Goal: Task Accomplishment & Management: Use online tool/utility

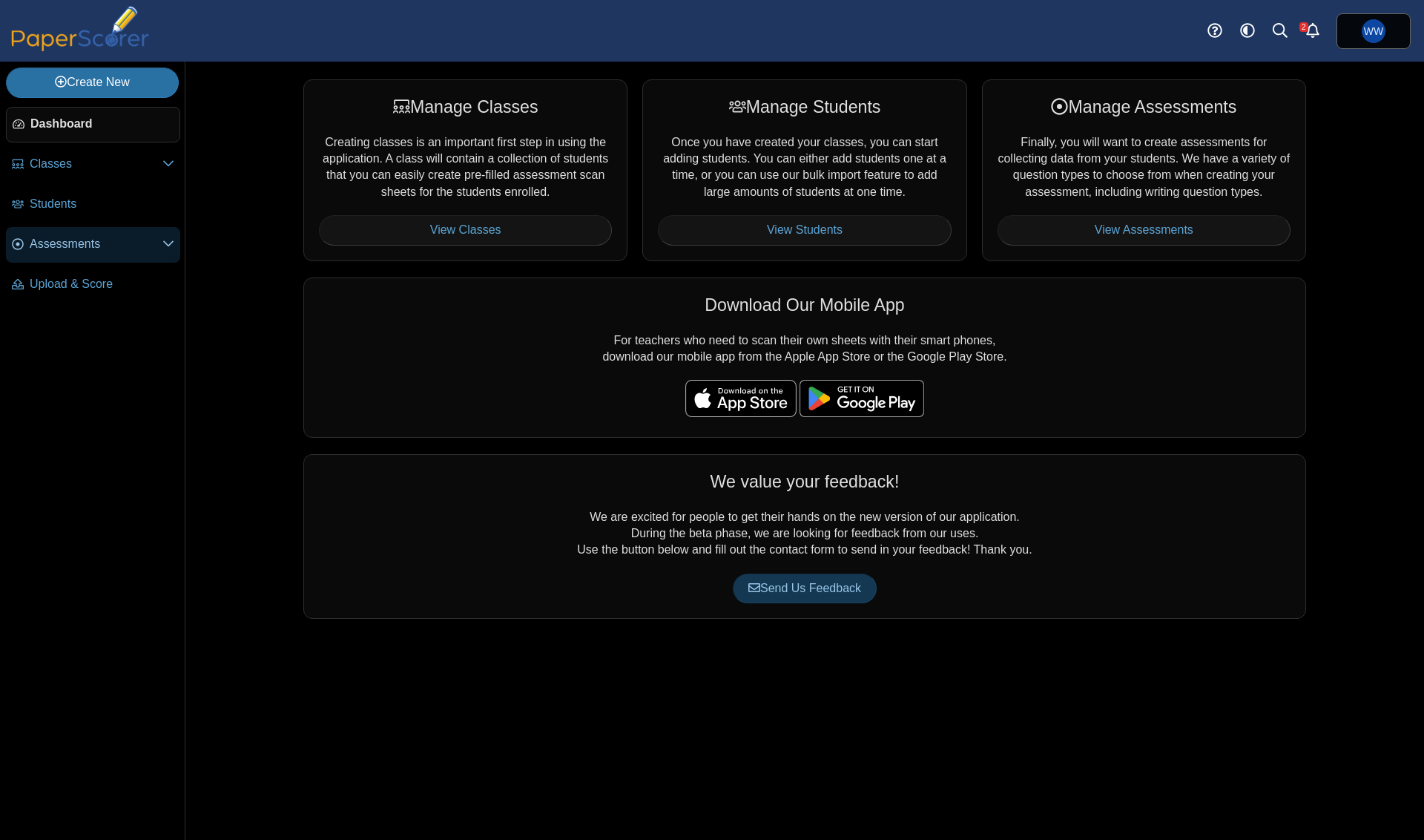
click at [99, 237] on link "Assessments" at bounding box center [93, 245] width 174 height 36
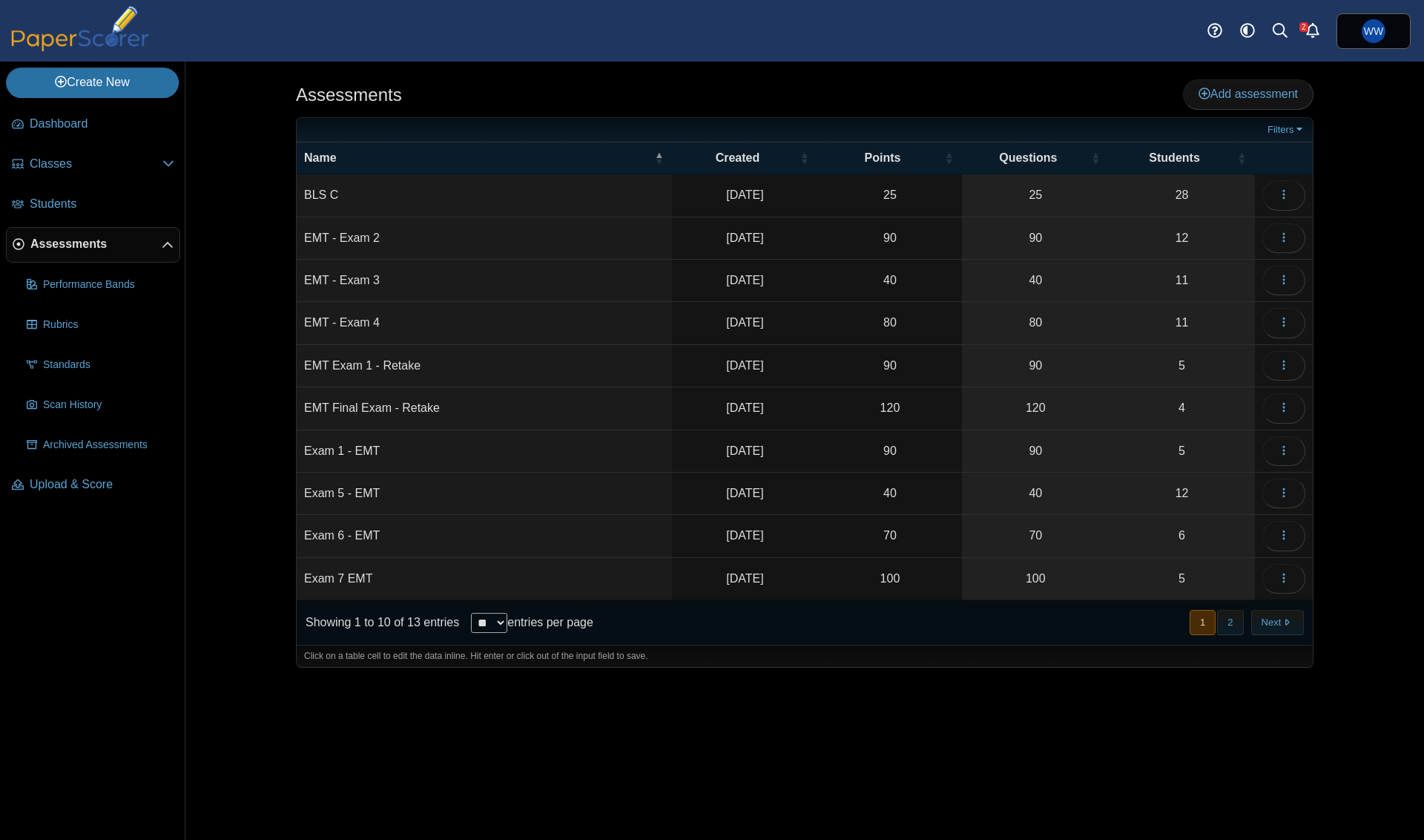
click at [1261, 514] on td "Loading…" at bounding box center [1284, 535] width 58 height 42
click at [1284, 530] on use "button" at bounding box center [1283, 535] width 2 height 10
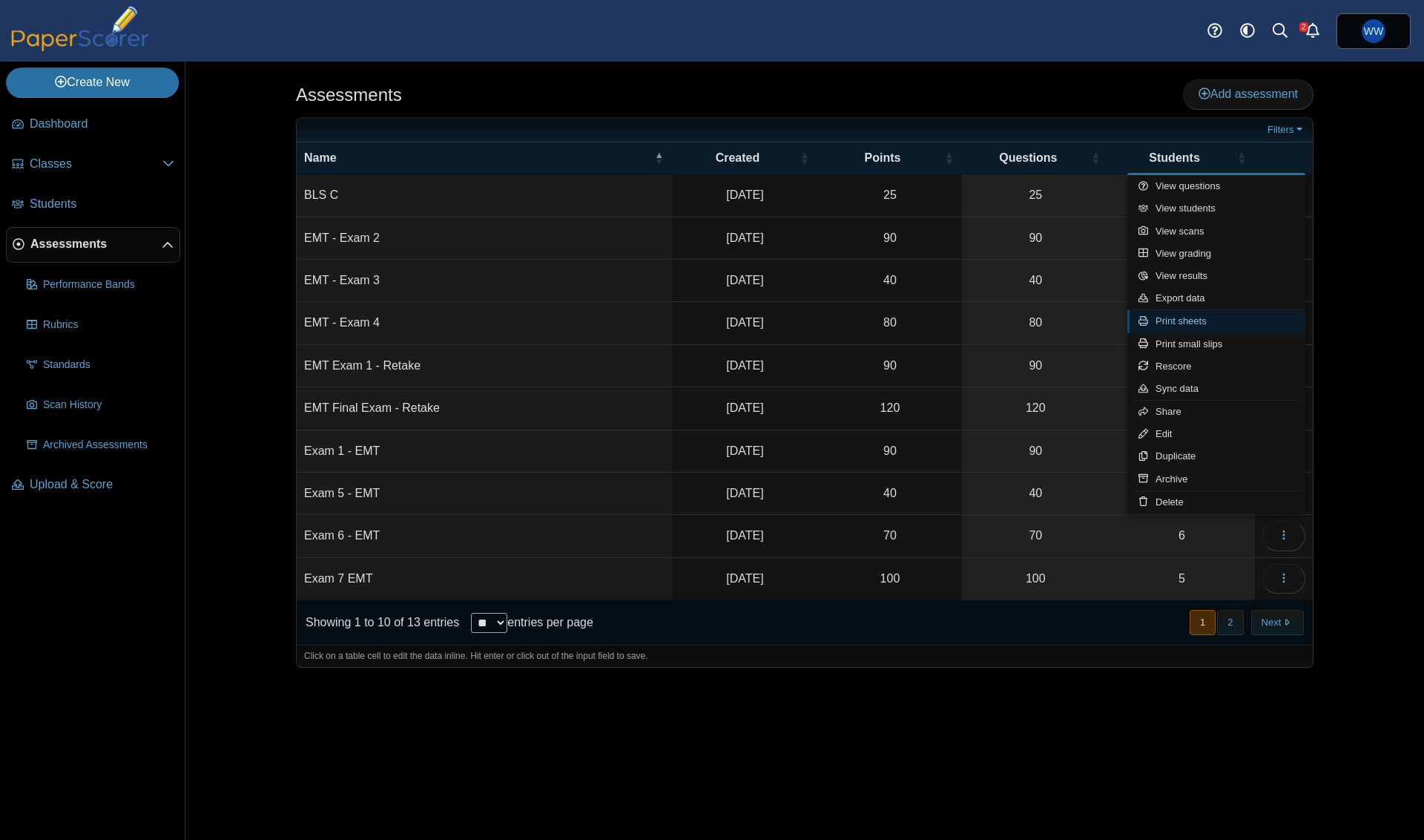
click at [1270, 326] on link "Print sheets" at bounding box center [1216, 321] width 178 height 22
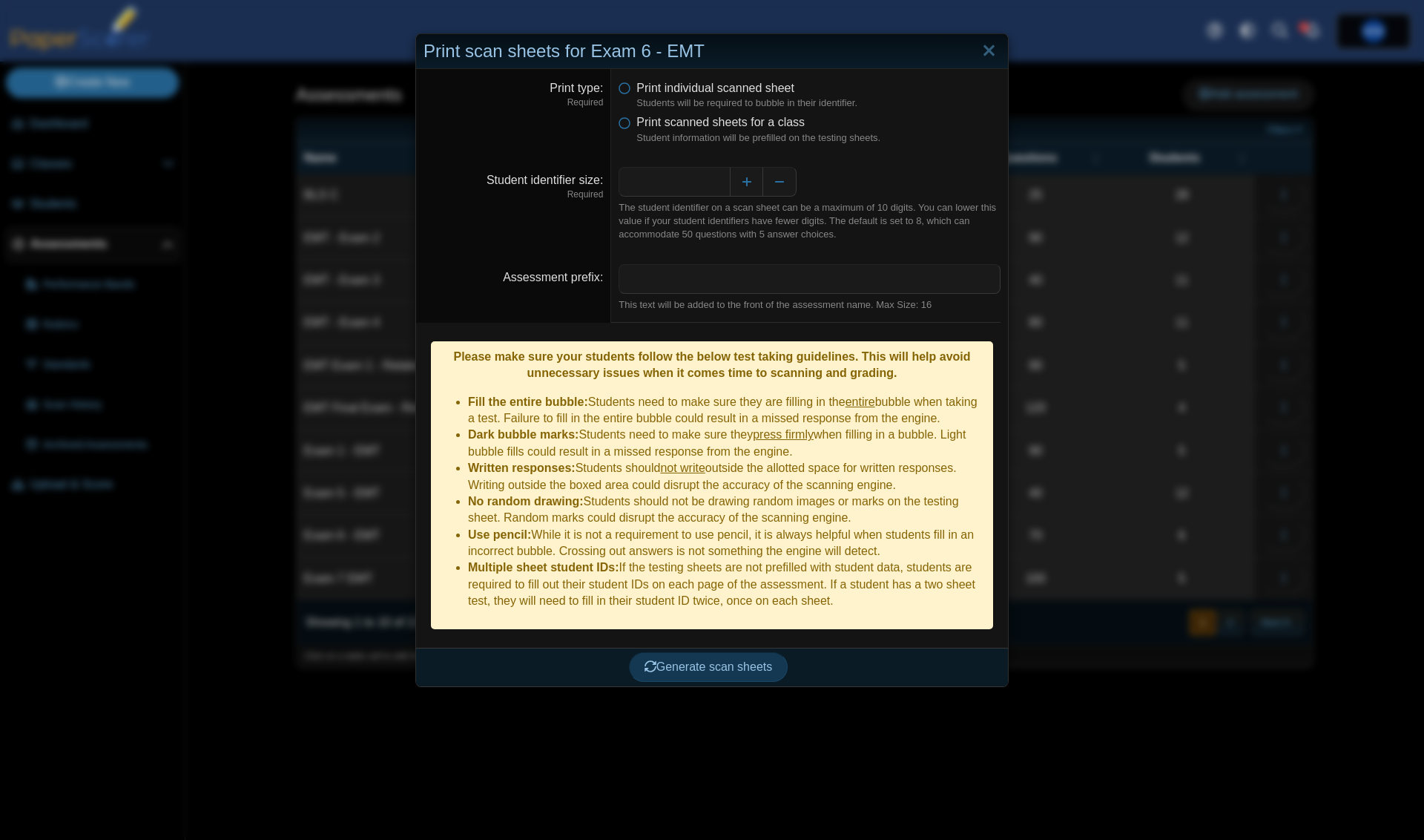
click at [696, 131] on dfn "Student information will be prefilled on the testing sheets." at bounding box center [819, 138] width 364 height 13
click at [698, 128] on span "Print scanned sheets for a class" at bounding box center [721, 122] width 168 height 12
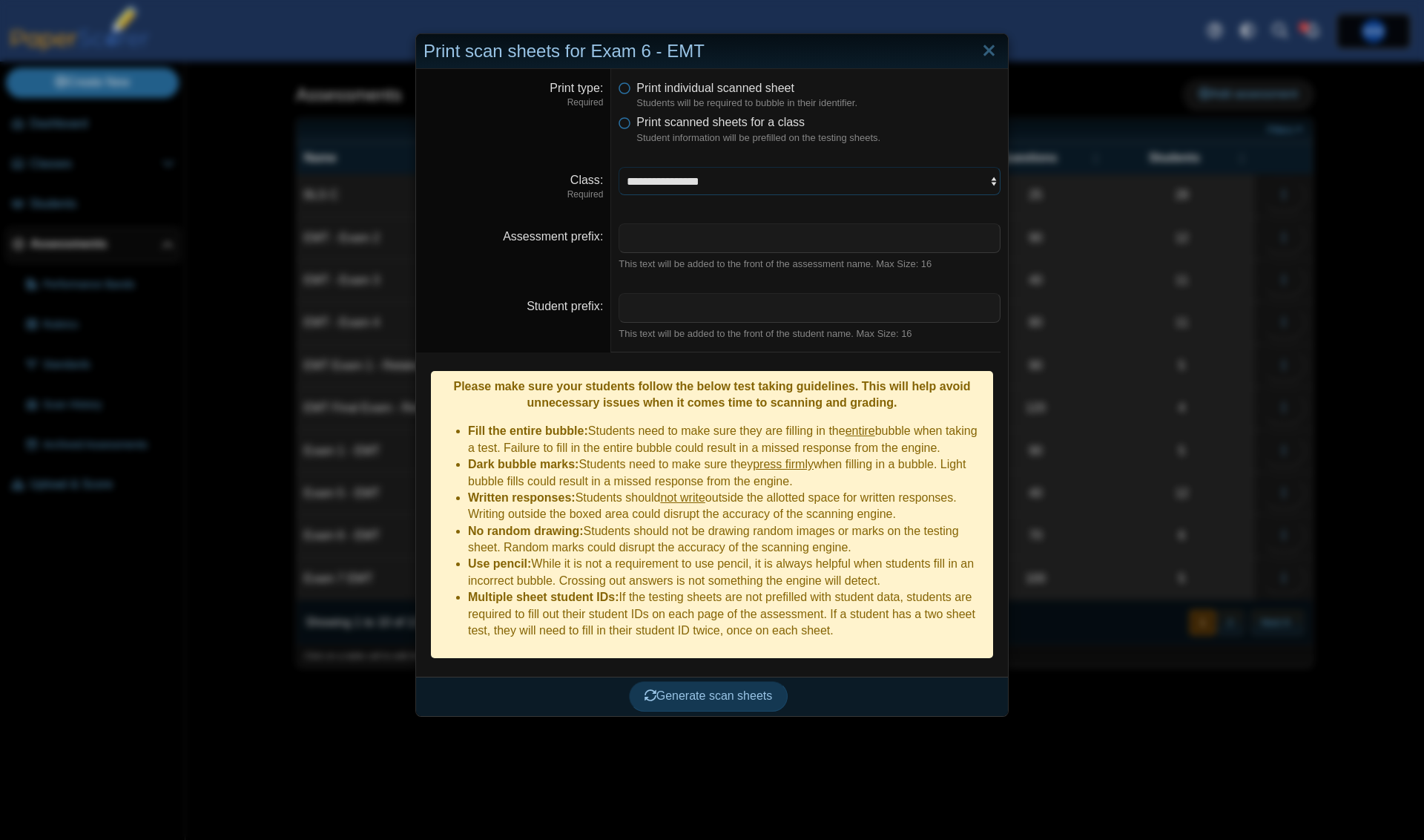
select select "**********"
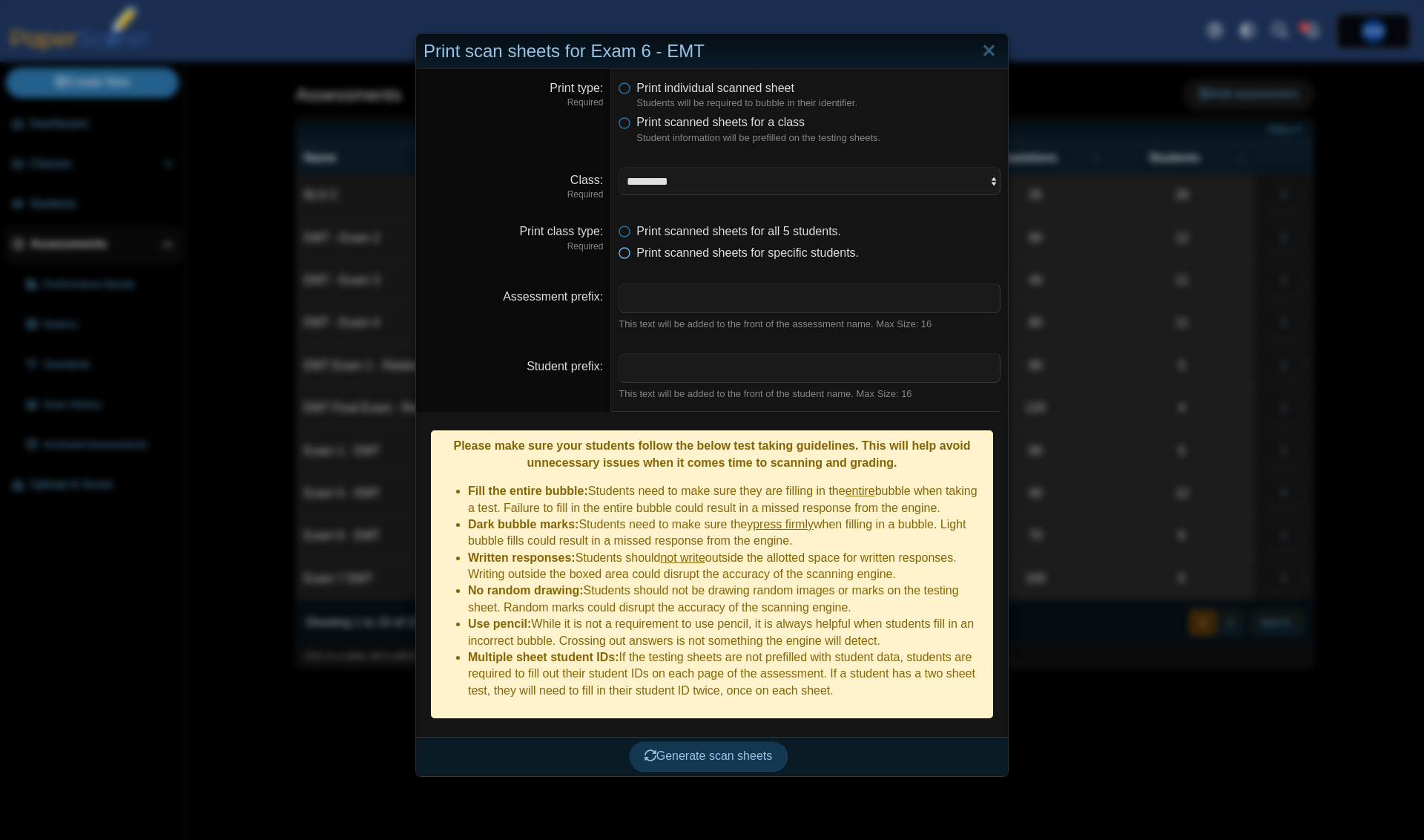
click at [758, 246] on span "Print scanned sheets for specific students." at bounding box center [748, 252] width 222 height 12
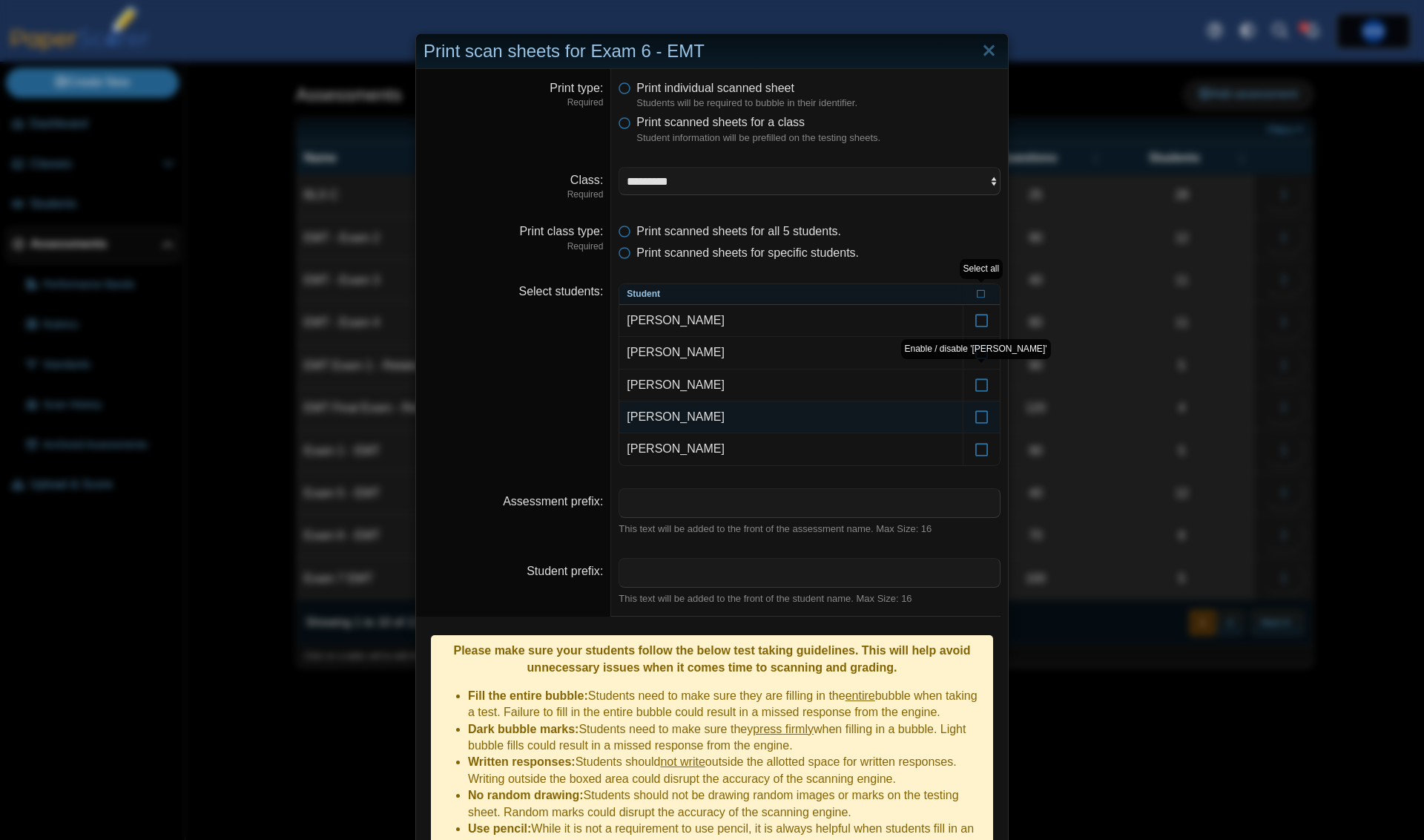
drag, startPoint x: 984, startPoint y: 384, endPoint x: 946, endPoint y: 416, distance: 49.7
click at [984, 384] on icon at bounding box center [981, 378] width 15 height 13
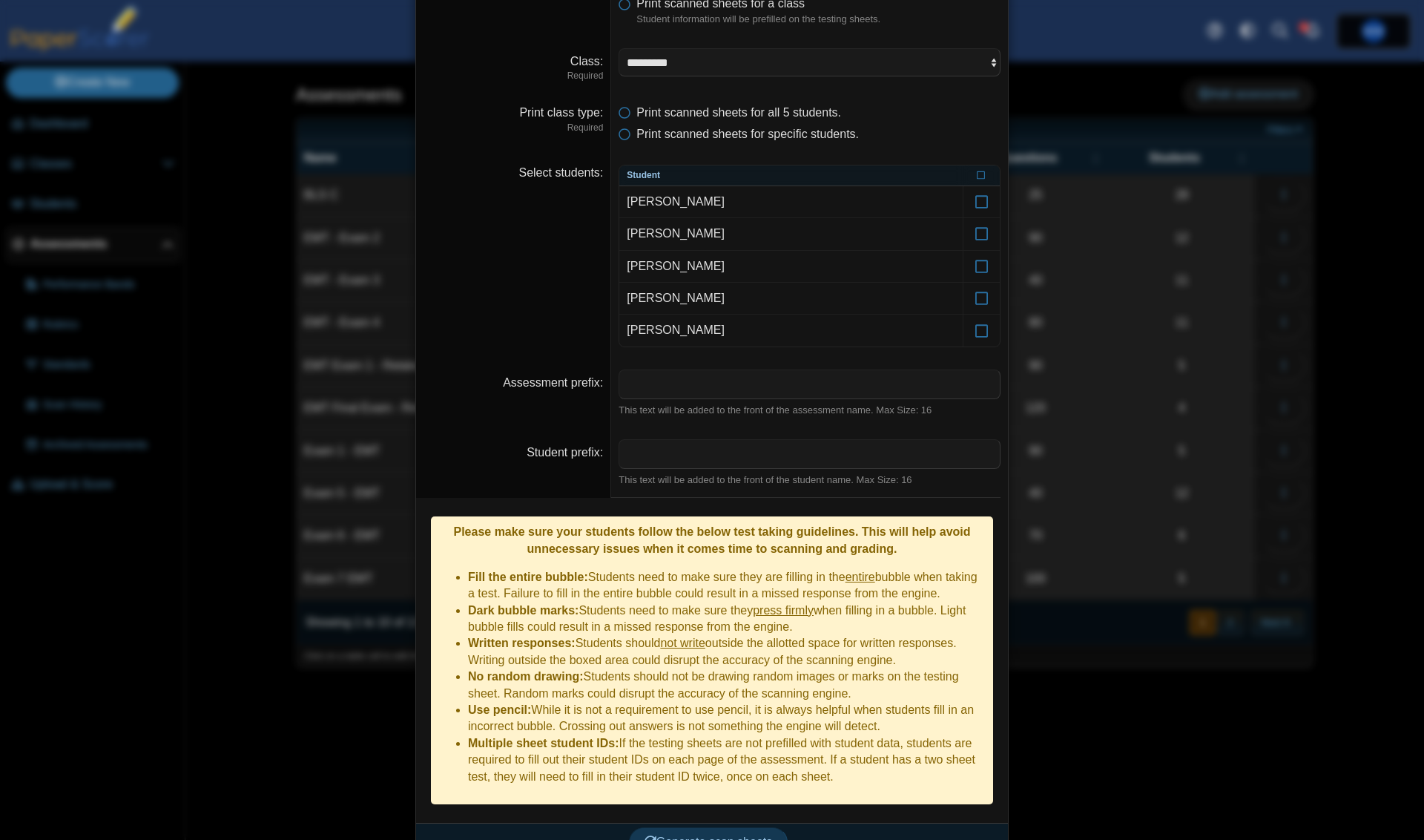
scroll to position [117, 0]
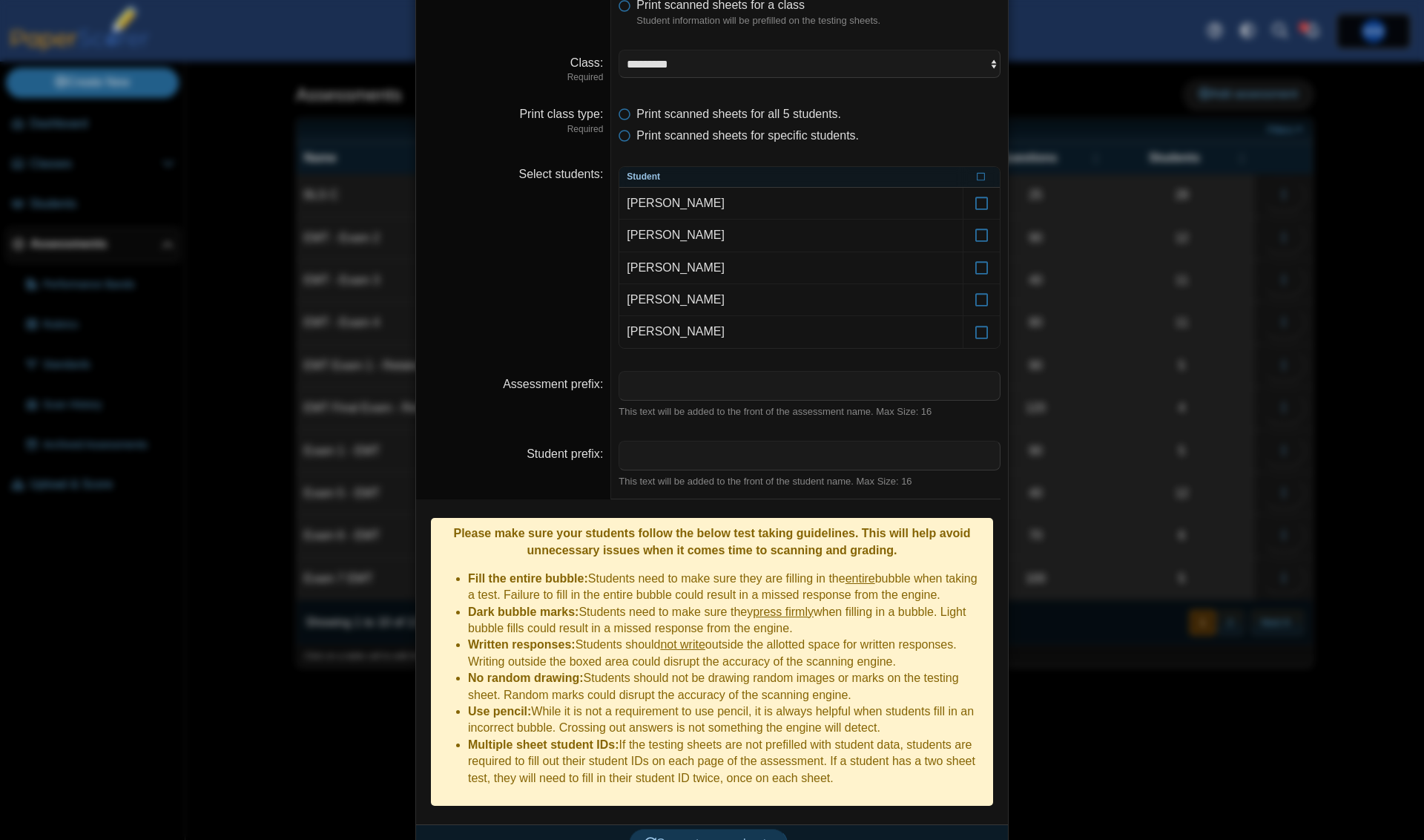
drag, startPoint x: 665, startPoint y: 809, endPoint x: 680, endPoint y: 799, distance: 18.0
click at [665, 837] on span "Generate scan sheets" at bounding box center [709, 843] width 128 height 12
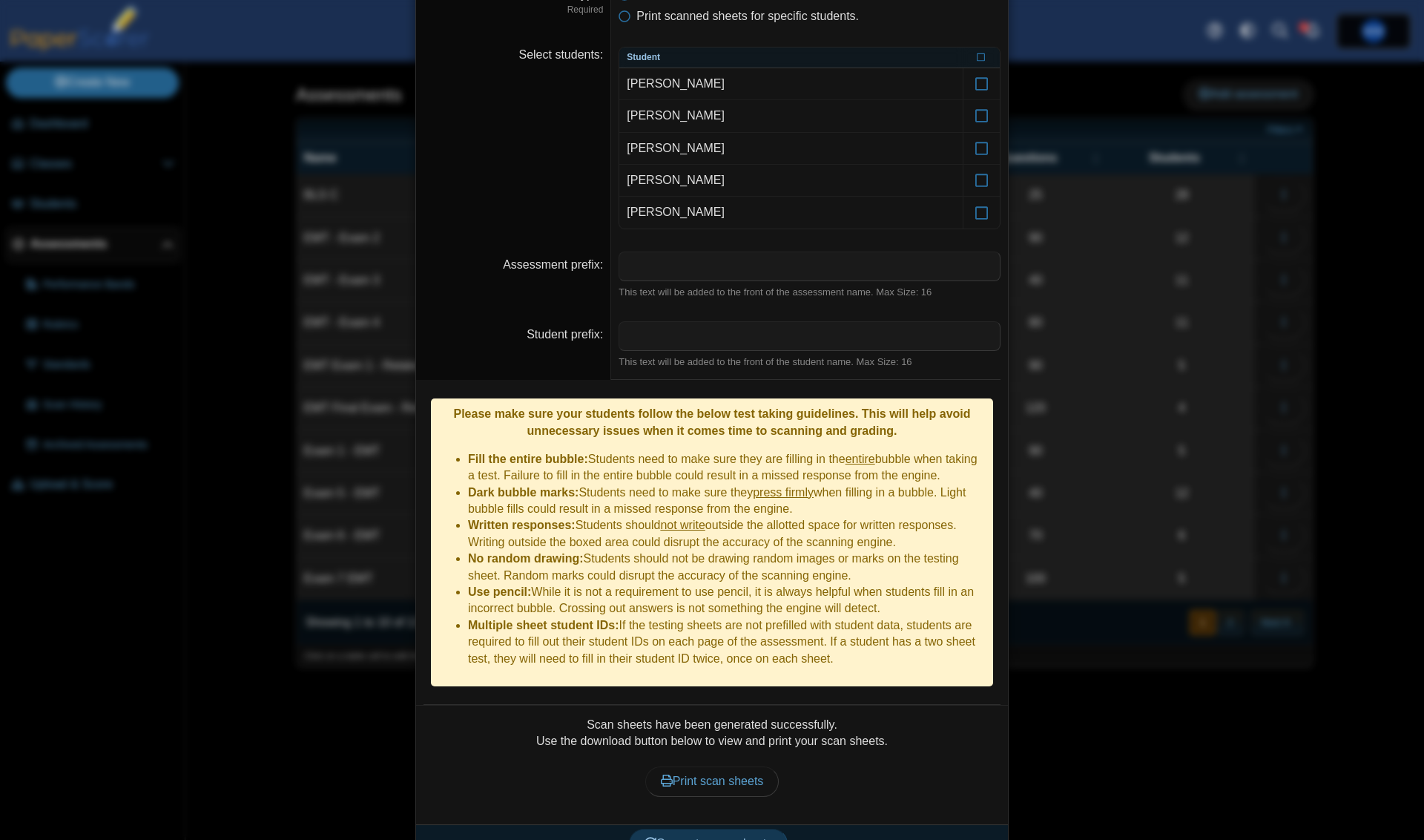
scroll to position [235, 0]
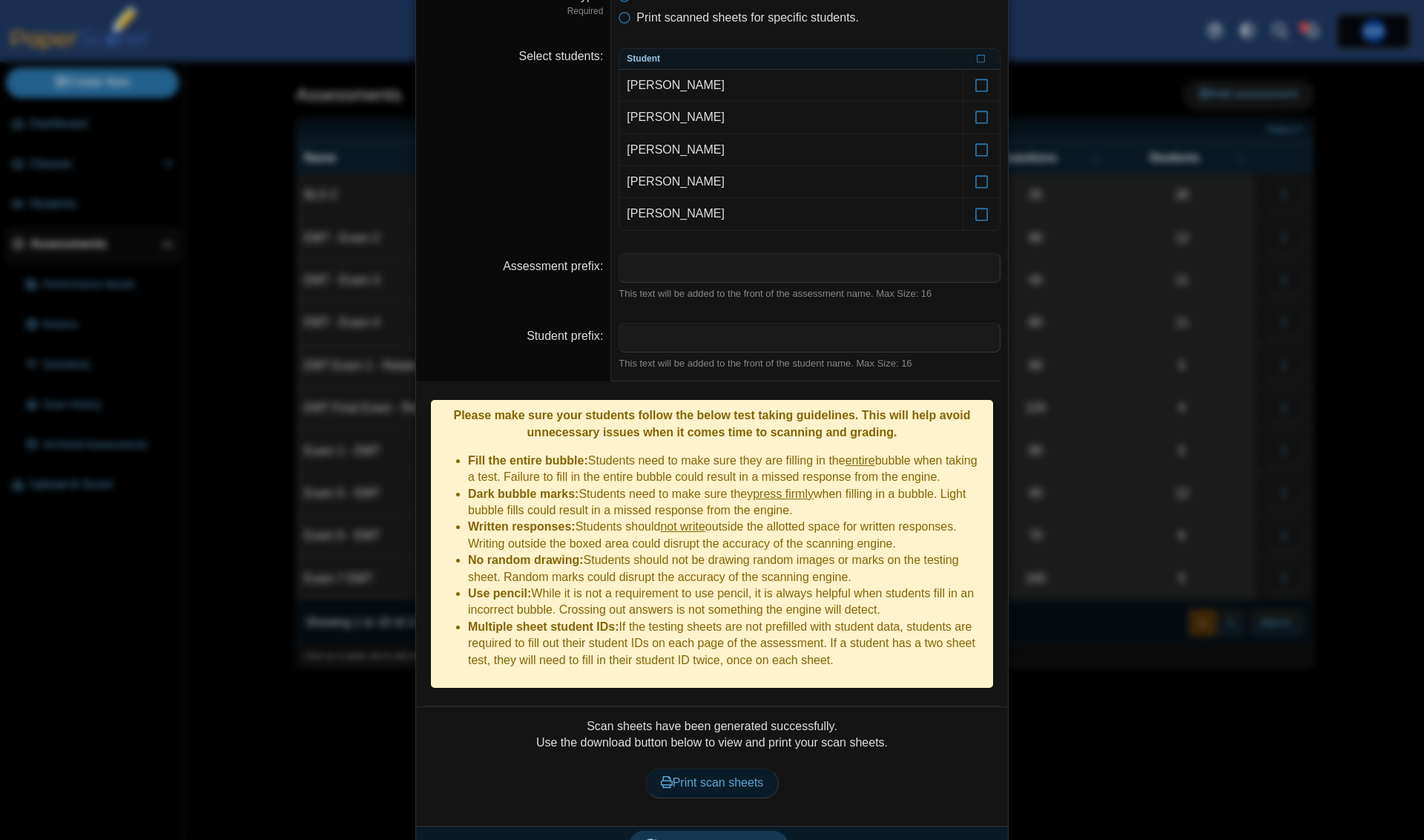
click at [758, 767] on link "Print scan sheets" at bounding box center [712, 782] width 135 height 30
